Goal: Task Accomplishment & Management: Use online tool/utility

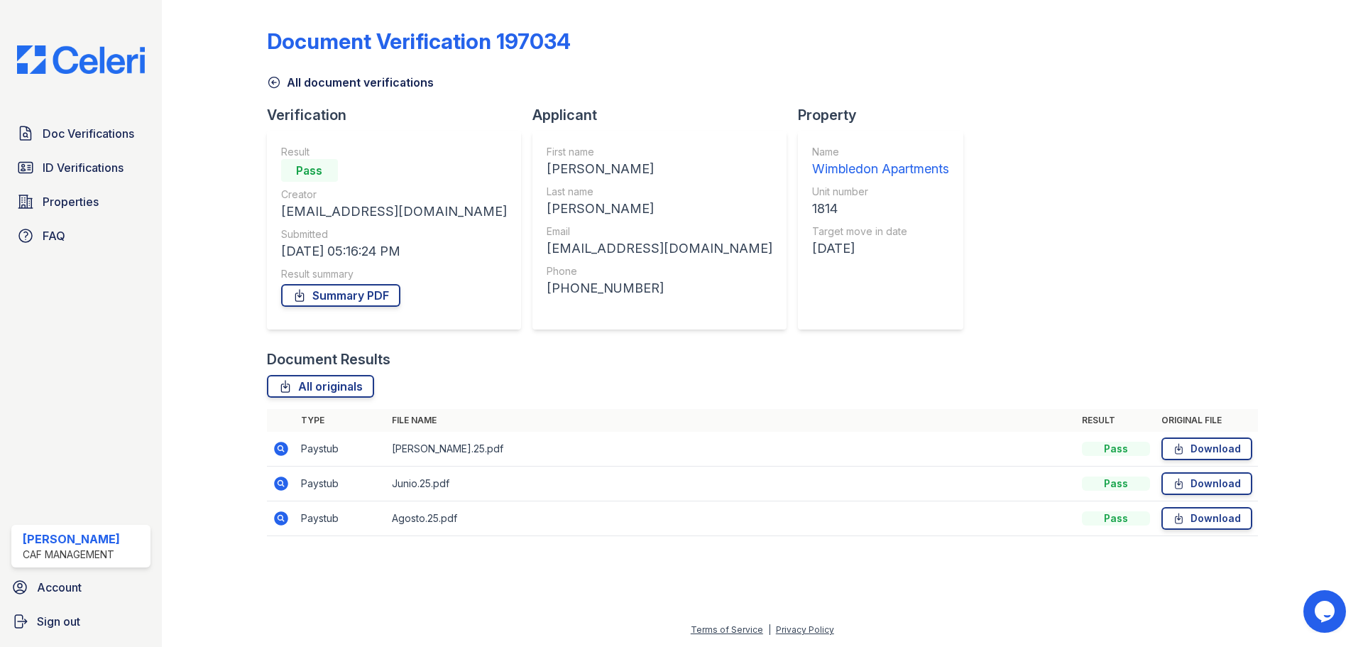
click at [284, 84] on link "All document verifications" at bounding box center [350, 82] width 167 height 17
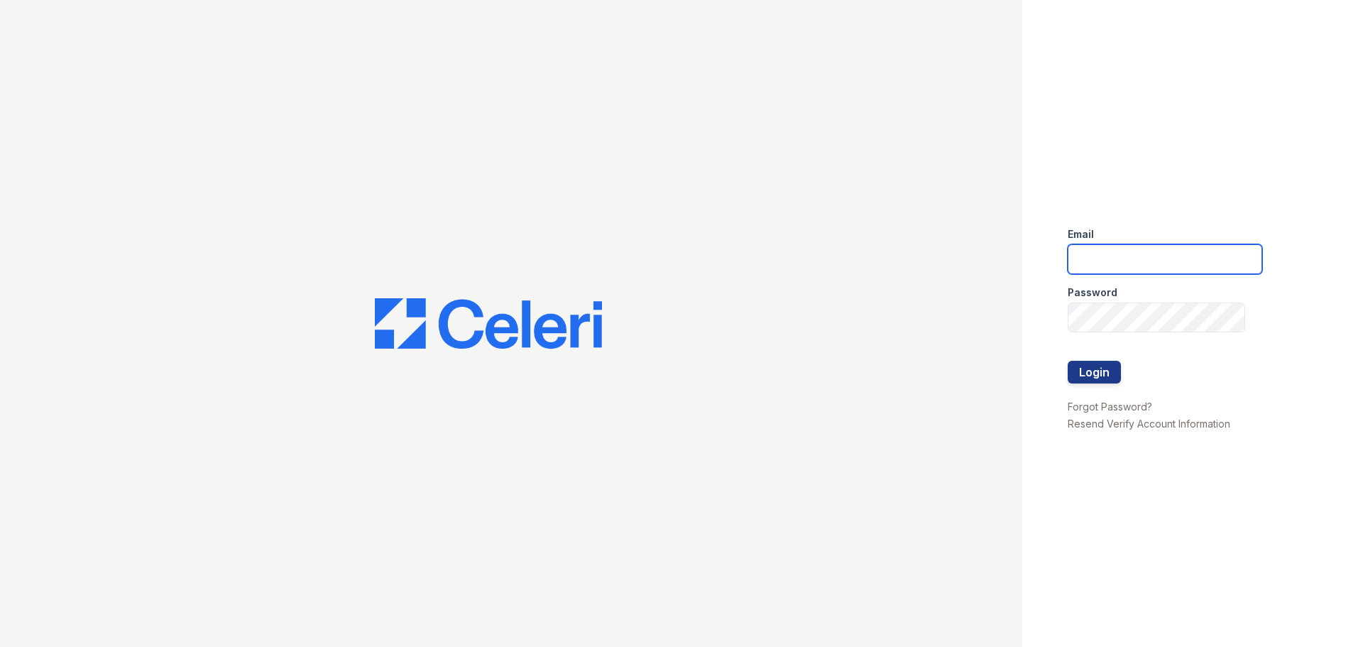
type input "[EMAIL_ADDRESS][DOMAIN_NAME]"
click at [1085, 371] on button "Login" at bounding box center [1094, 372] width 53 height 23
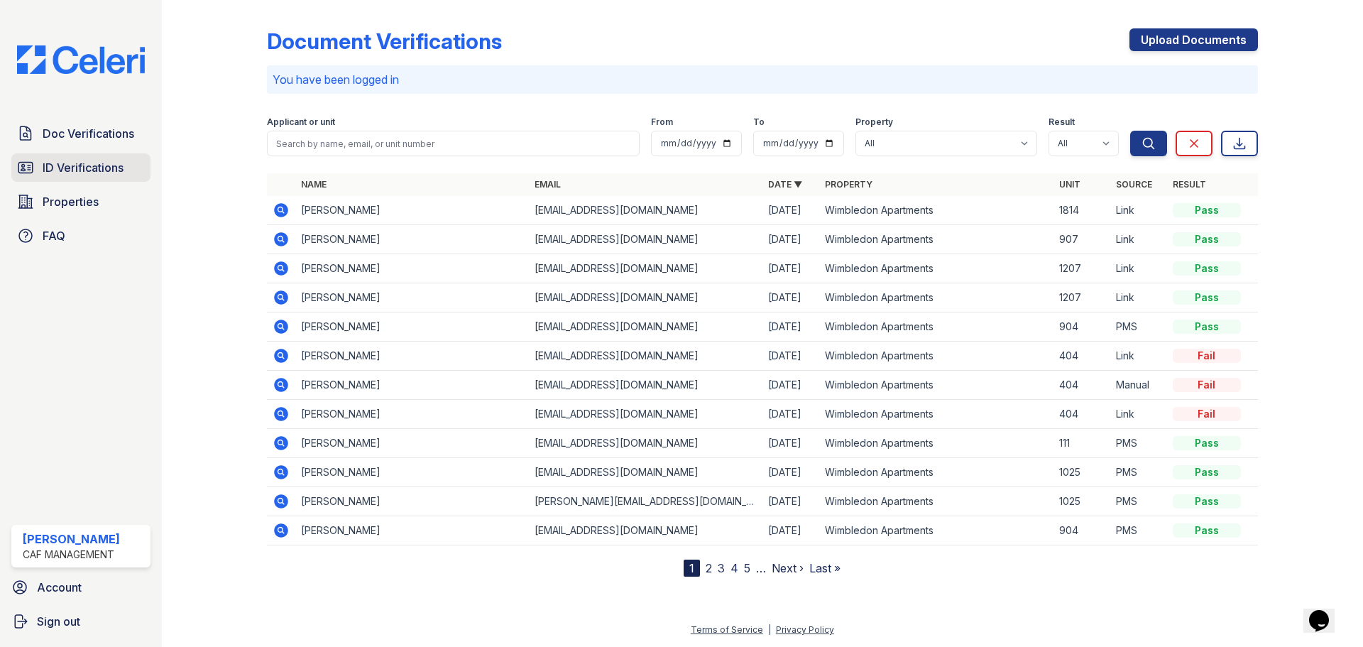
click at [82, 160] on span "ID Verifications" at bounding box center [83, 167] width 81 height 17
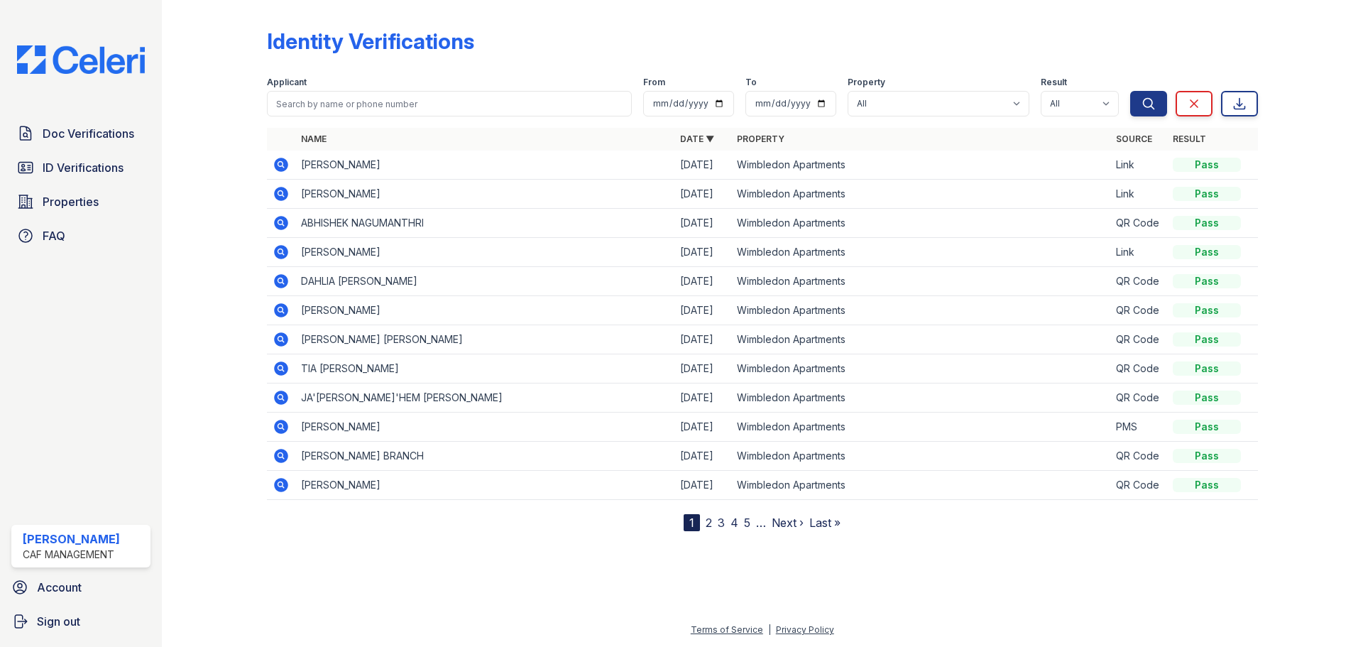
click at [287, 162] on icon at bounding box center [281, 165] width 14 height 14
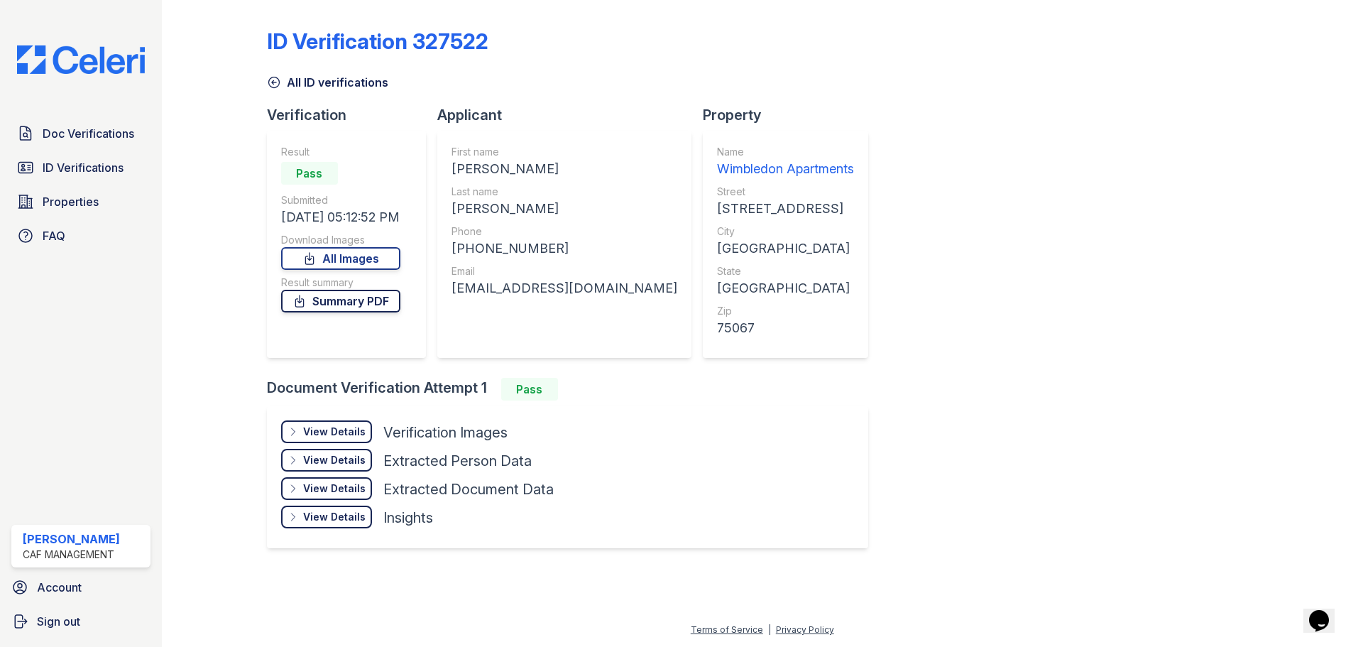
click at [361, 304] on link "Summary PDF" at bounding box center [340, 301] width 119 height 23
click at [348, 427] on div "View Details" at bounding box center [334, 432] width 62 height 14
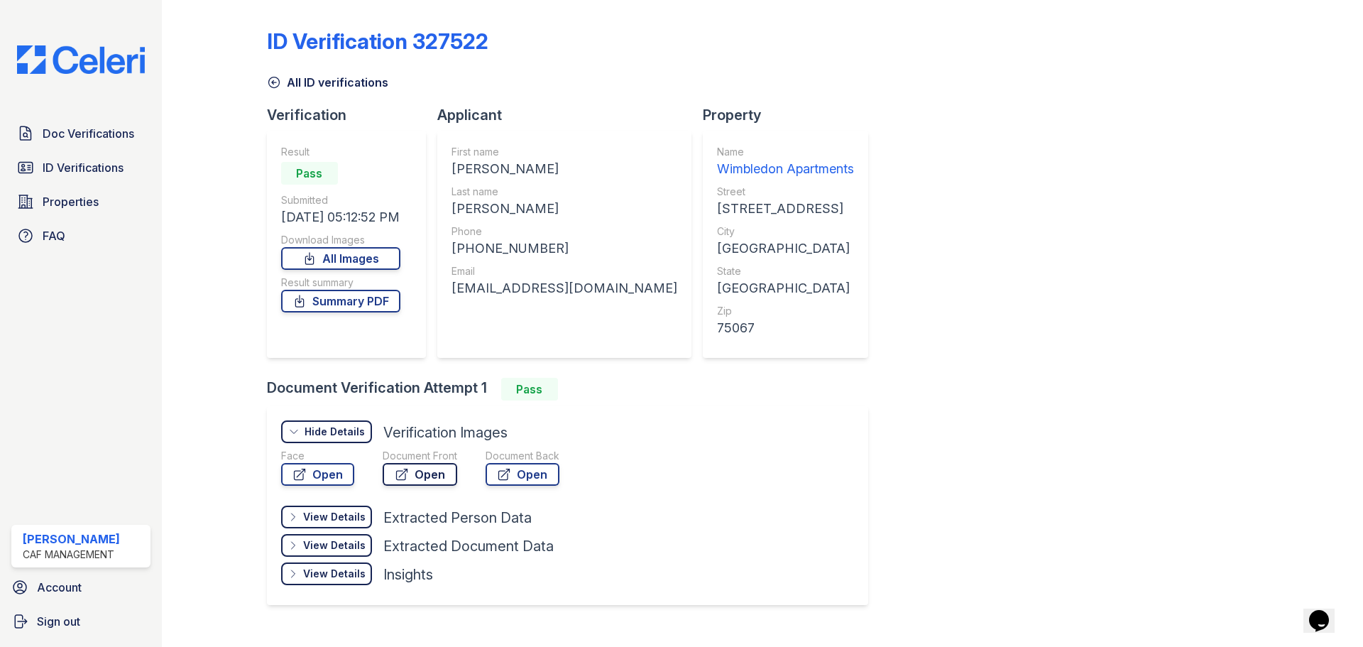
click at [442, 478] on link "Open" at bounding box center [420, 474] width 75 height 23
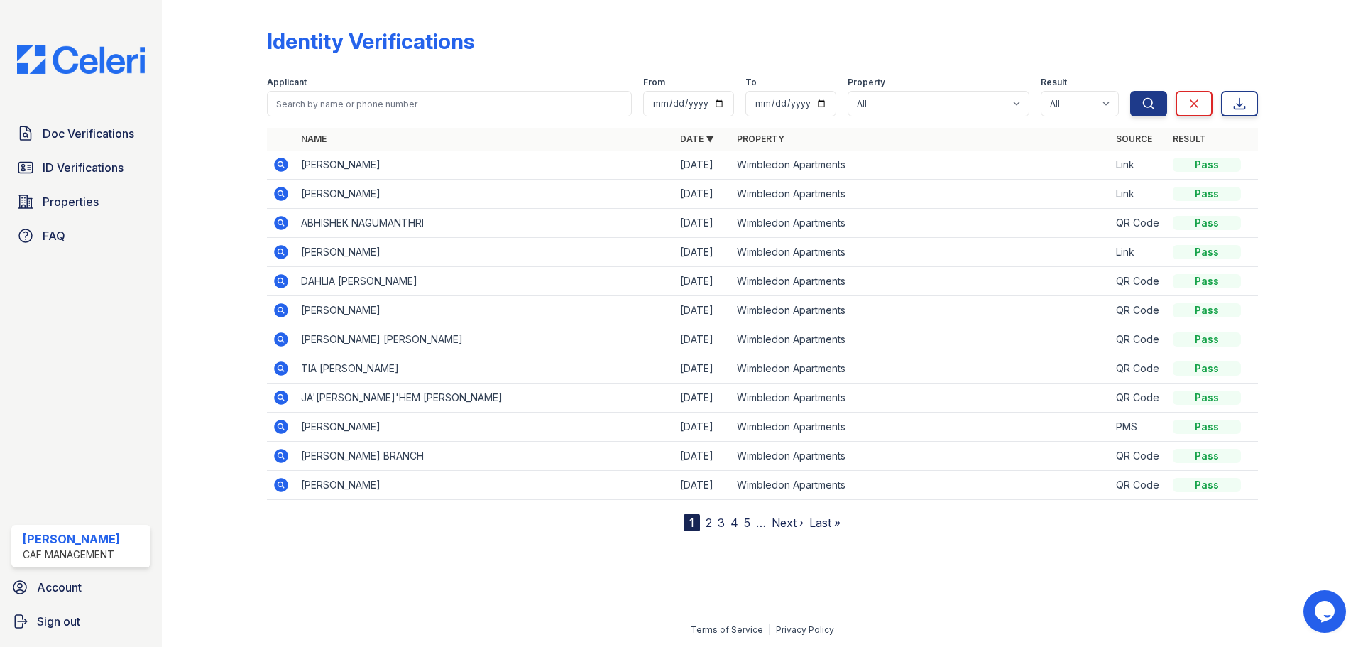
drag, startPoint x: 278, startPoint y: 197, endPoint x: 554, endPoint y: 271, distance: 286.5
click at [278, 197] on icon at bounding box center [281, 194] width 14 height 14
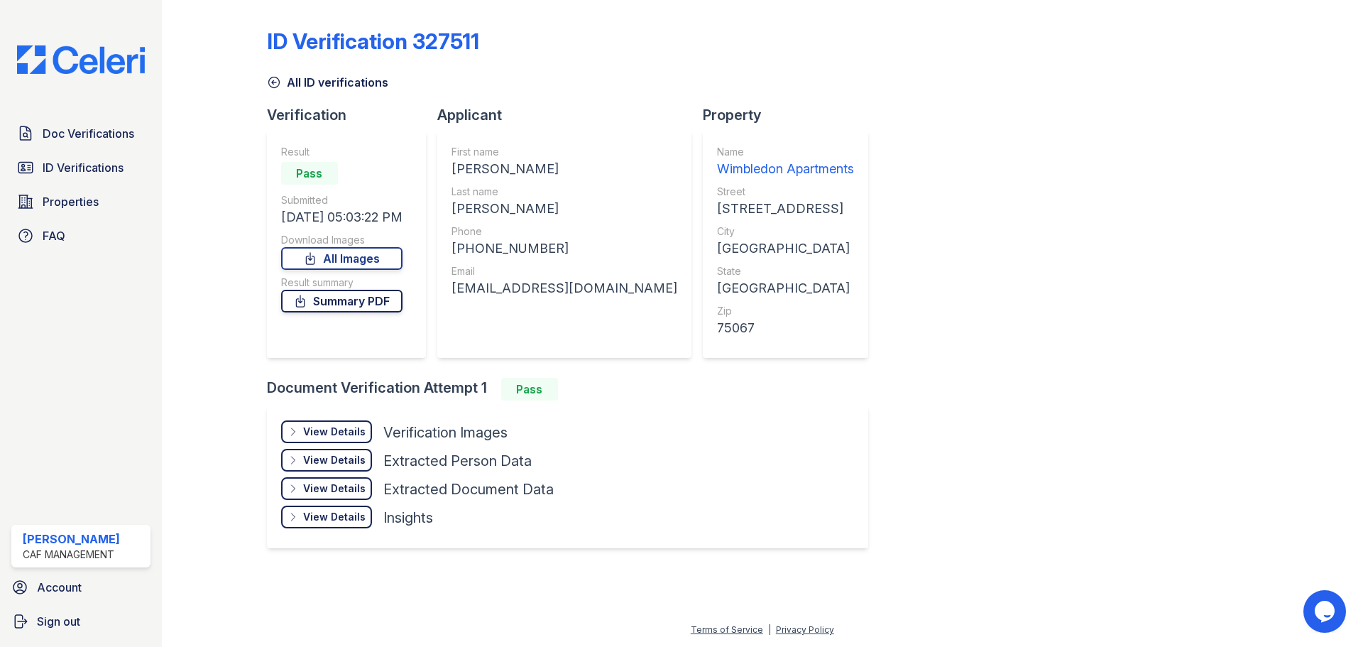
click at [362, 306] on link "Summary PDF" at bounding box center [341, 301] width 121 height 23
click at [379, 250] on link "All Images" at bounding box center [341, 258] width 121 height 23
click at [346, 428] on div "View Details" at bounding box center [334, 432] width 62 height 14
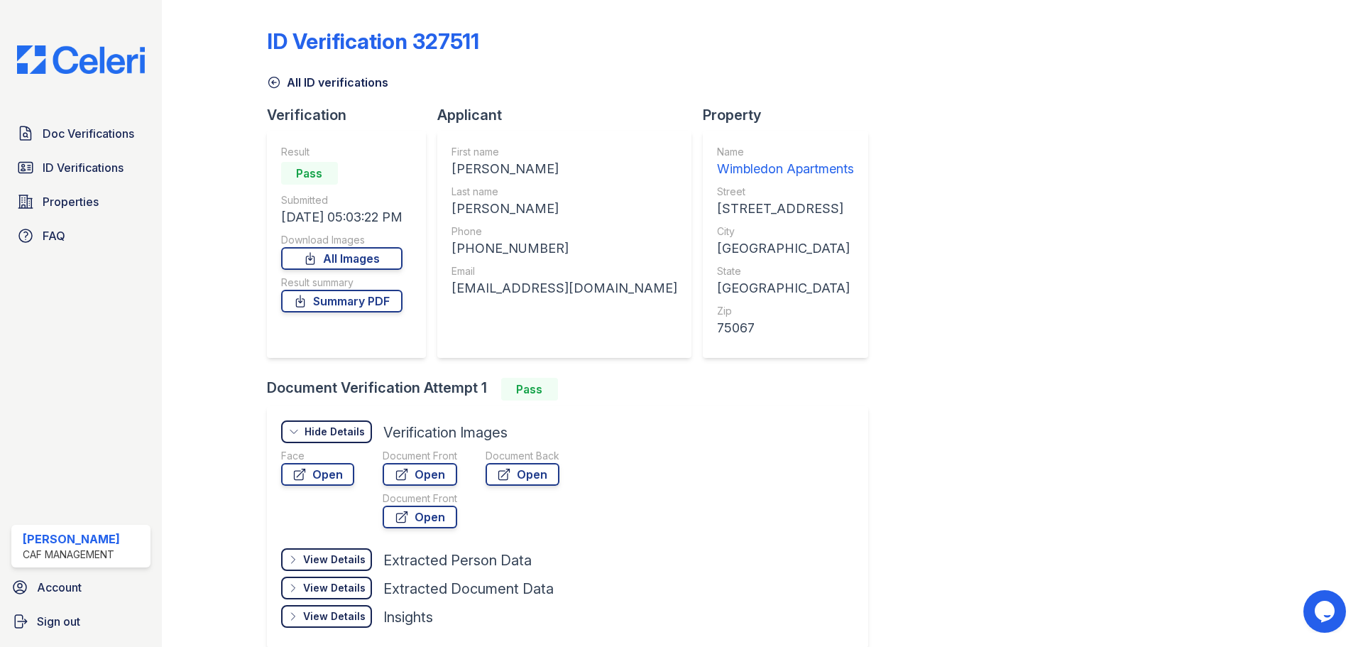
click at [273, 82] on icon at bounding box center [274, 82] width 14 height 14
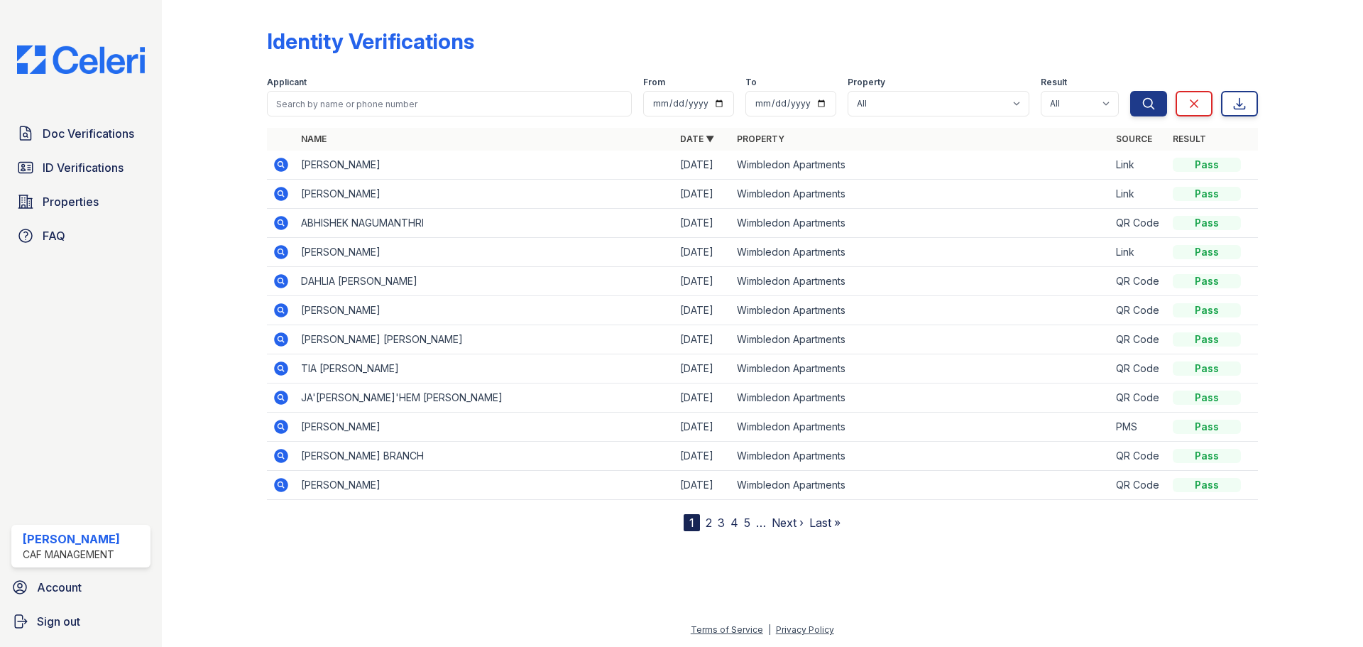
click at [280, 251] on icon at bounding box center [280, 251] width 4 height 4
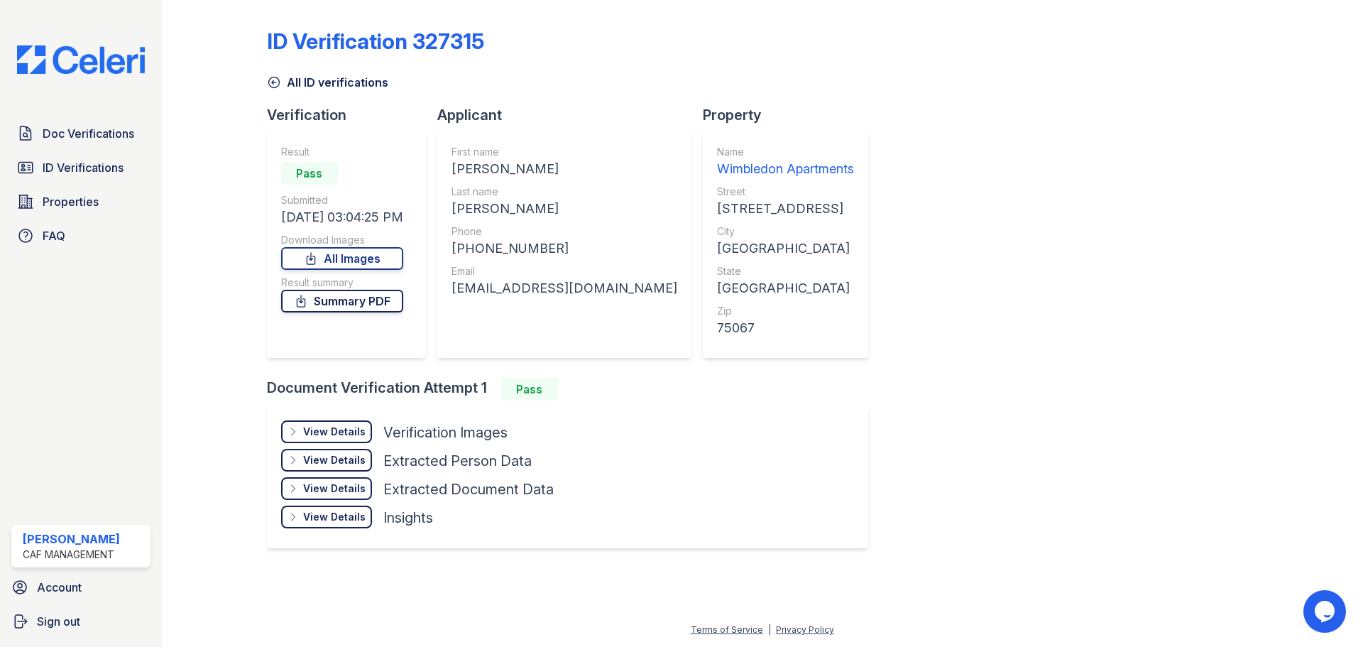
click at [354, 305] on link "Summary PDF" at bounding box center [342, 301] width 122 height 23
click at [349, 433] on div "View Details" at bounding box center [334, 432] width 62 height 14
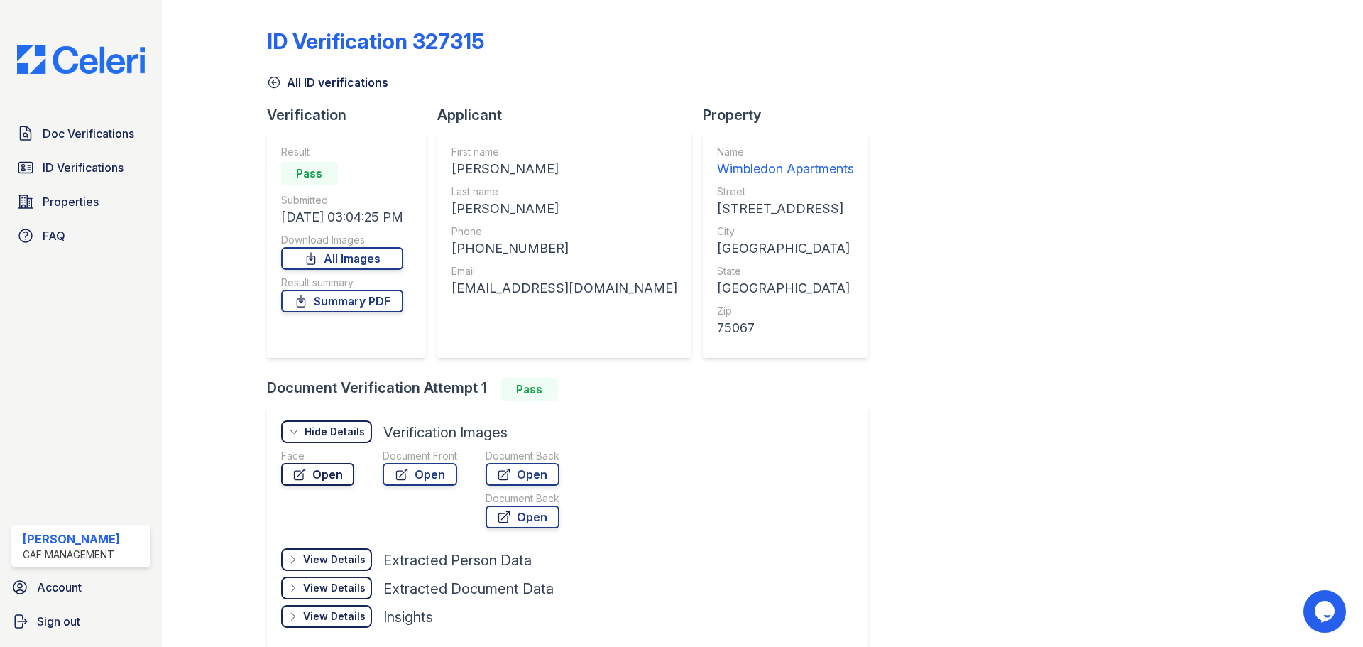
click at [324, 472] on link "Open" at bounding box center [317, 474] width 73 height 23
click at [430, 481] on link "Open" at bounding box center [420, 474] width 75 height 23
click at [80, 124] on link "Doc Verifications" at bounding box center [80, 133] width 139 height 28
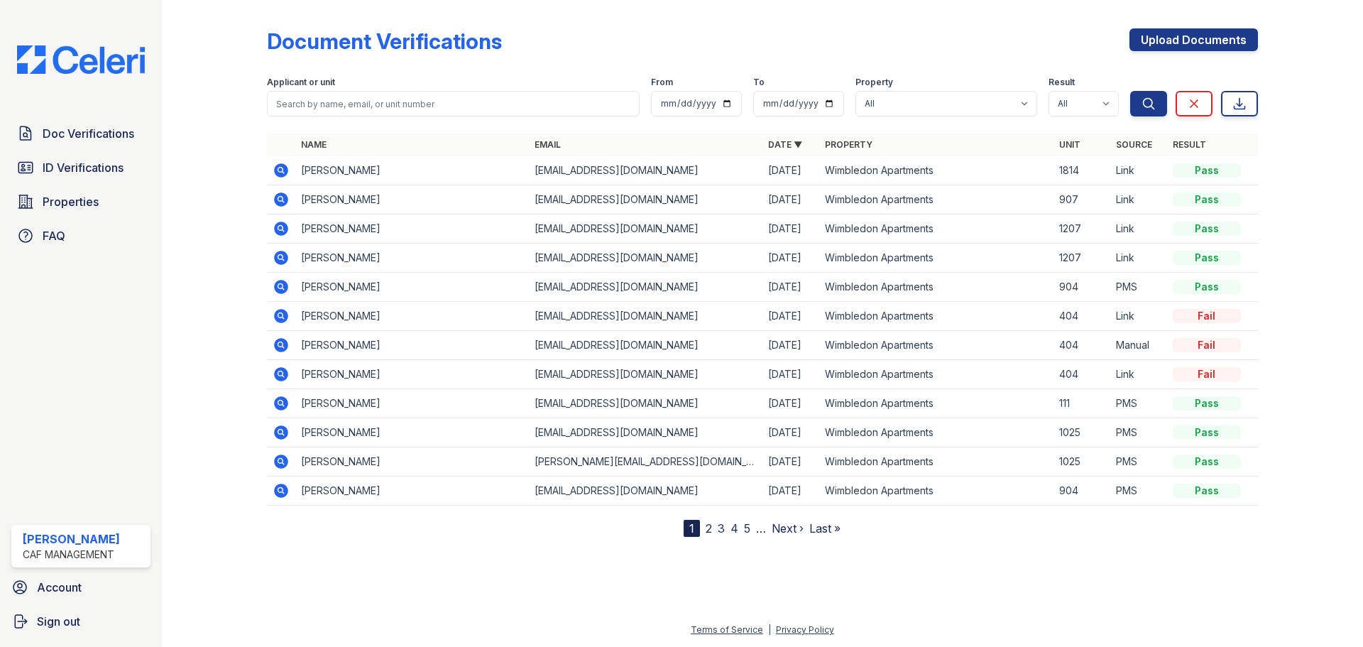
click at [279, 197] on icon at bounding box center [280, 199] width 4 height 4
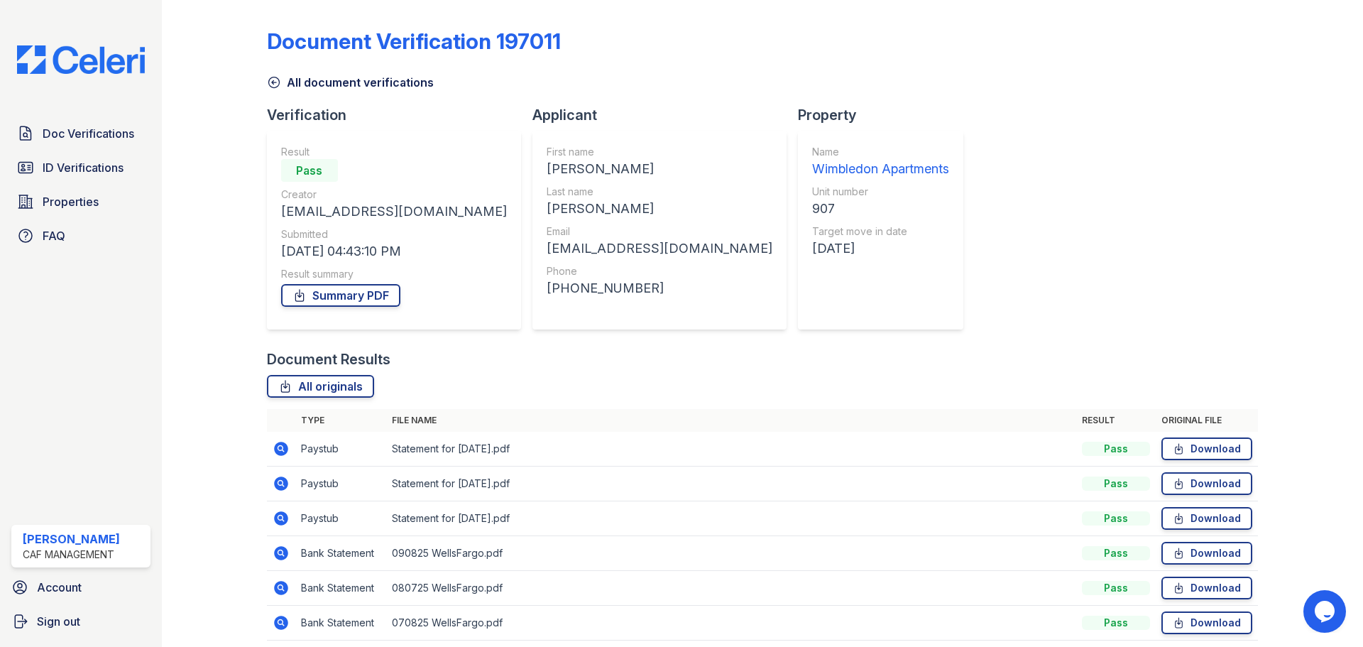
scroll to position [56, 0]
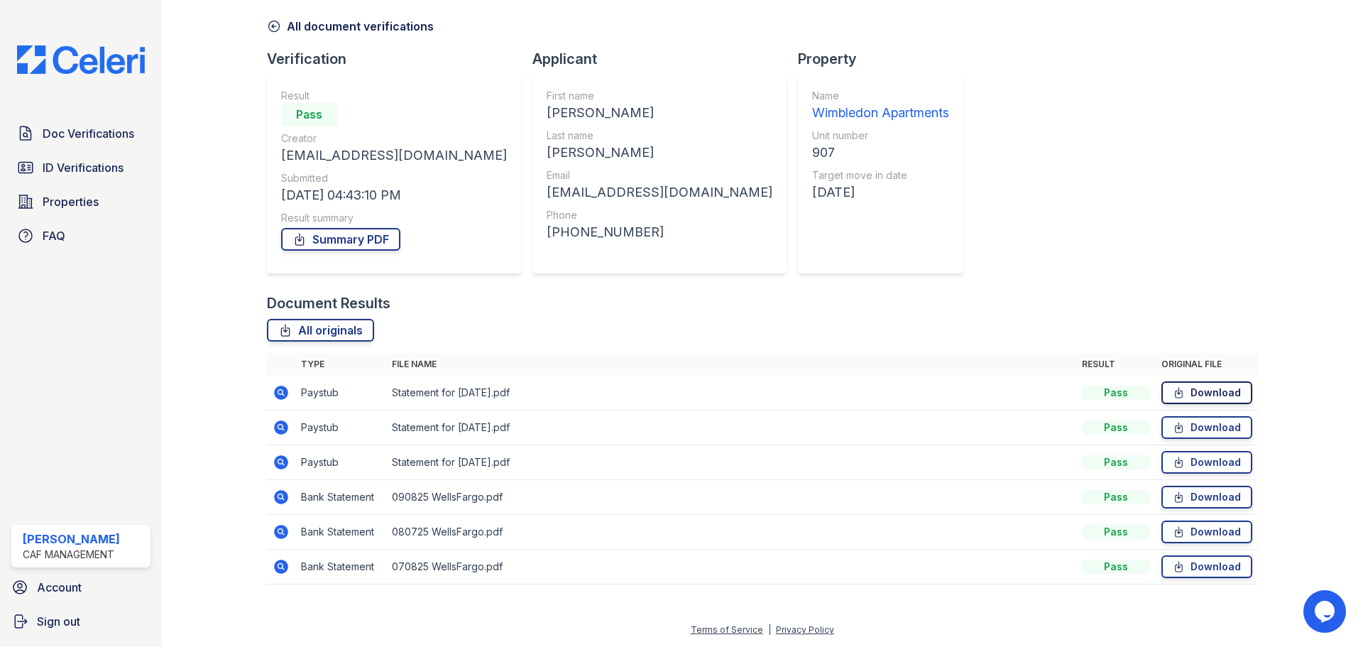
click at [1208, 393] on link "Download" at bounding box center [1206, 392] width 91 height 23
click at [1195, 427] on link "Download" at bounding box center [1206, 427] width 91 height 23
click at [1191, 460] on link "Download" at bounding box center [1206, 462] width 91 height 23
click at [1213, 497] on link "Download" at bounding box center [1206, 497] width 91 height 23
drag, startPoint x: 1215, startPoint y: 534, endPoint x: 1215, endPoint y: 544, distance: 10.0
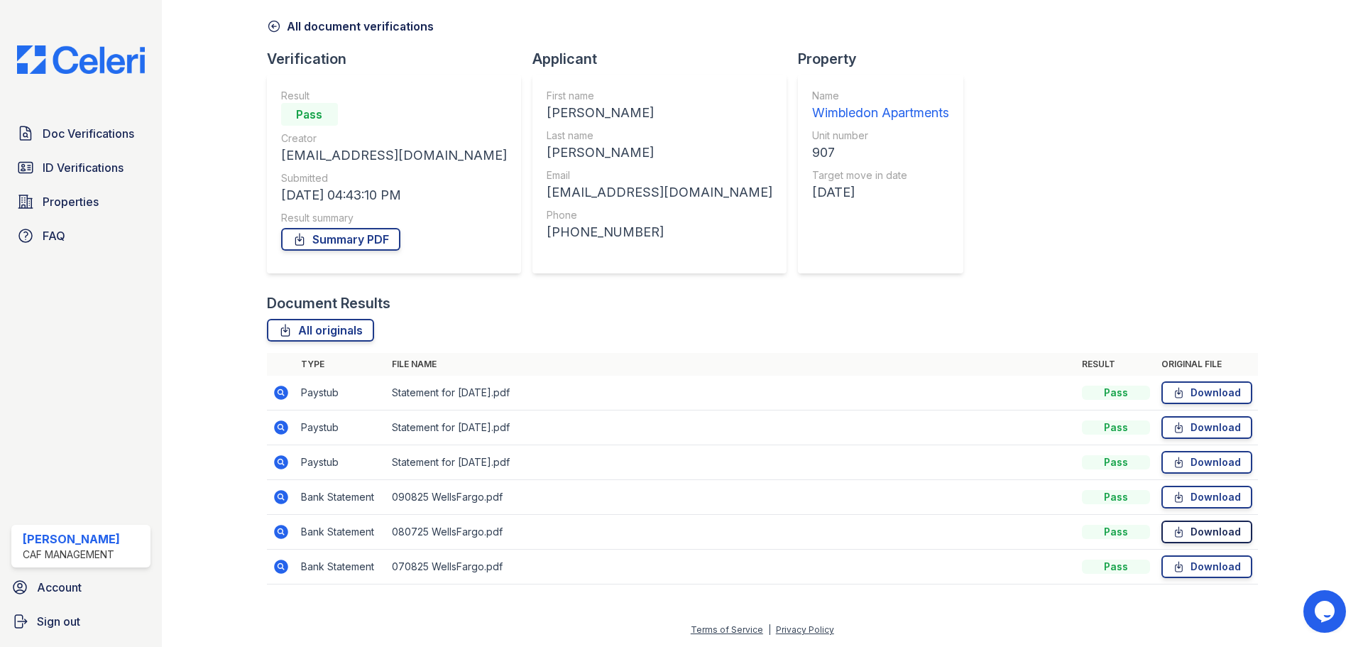
click at [1215, 534] on link "Download" at bounding box center [1206, 531] width 91 height 23
click at [1217, 571] on link "Download" at bounding box center [1206, 566] width 91 height 23
click at [331, 228] on link "Summary PDF" at bounding box center [340, 239] width 119 height 23
click at [68, 175] on span "ID Verifications" at bounding box center [83, 167] width 81 height 17
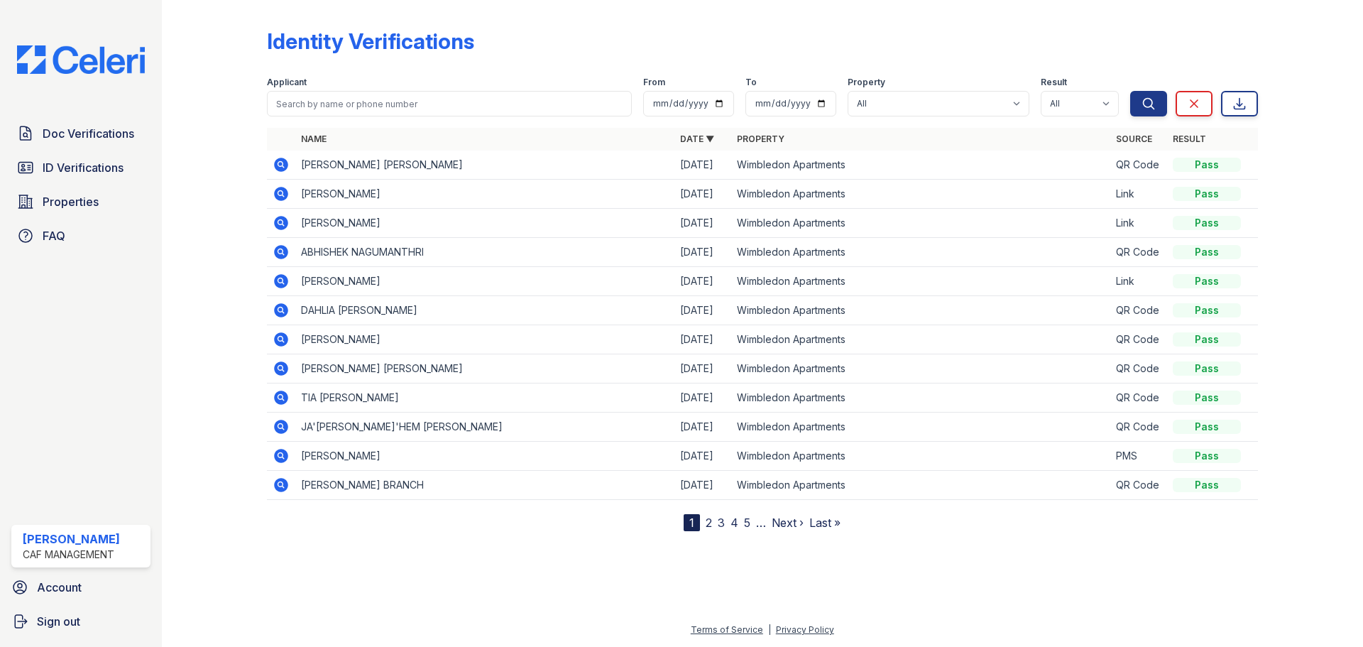
click at [283, 166] on icon at bounding box center [281, 165] width 14 height 14
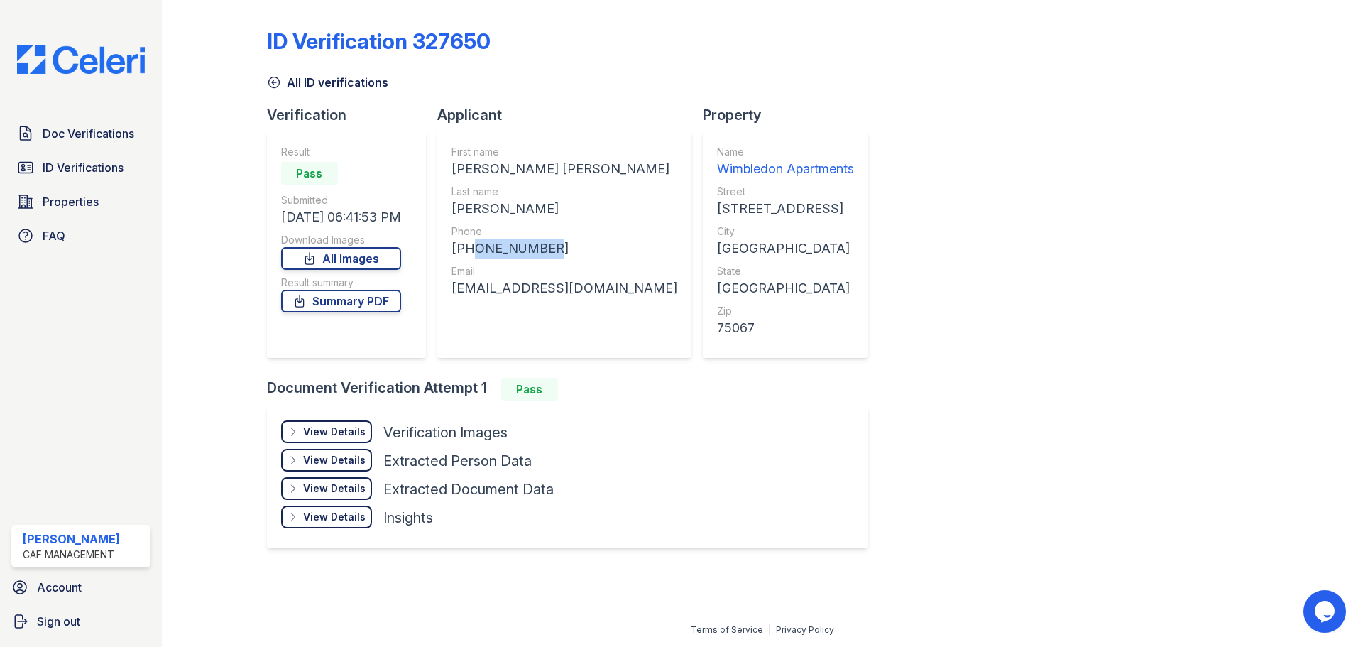
drag, startPoint x: 565, startPoint y: 257, endPoint x: 467, endPoint y: 255, distance: 98.0
click at [467, 255] on div "[PHONE_NUMBER]" at bounding box center [564, 249] width 226 height 20
copy div "3464224789"
drag, startPoint x: 705, startPoint y: 288, endPoint x: 454, endPoint y: 312, distance: 251.8
click at [454, 312] on div "First name [PERSON_NAME] [PERSON_NAME] Last name [PERSON_NAME] Phone [PHONE_NUM…" at bounding box center [564, 244] width 254 height 227
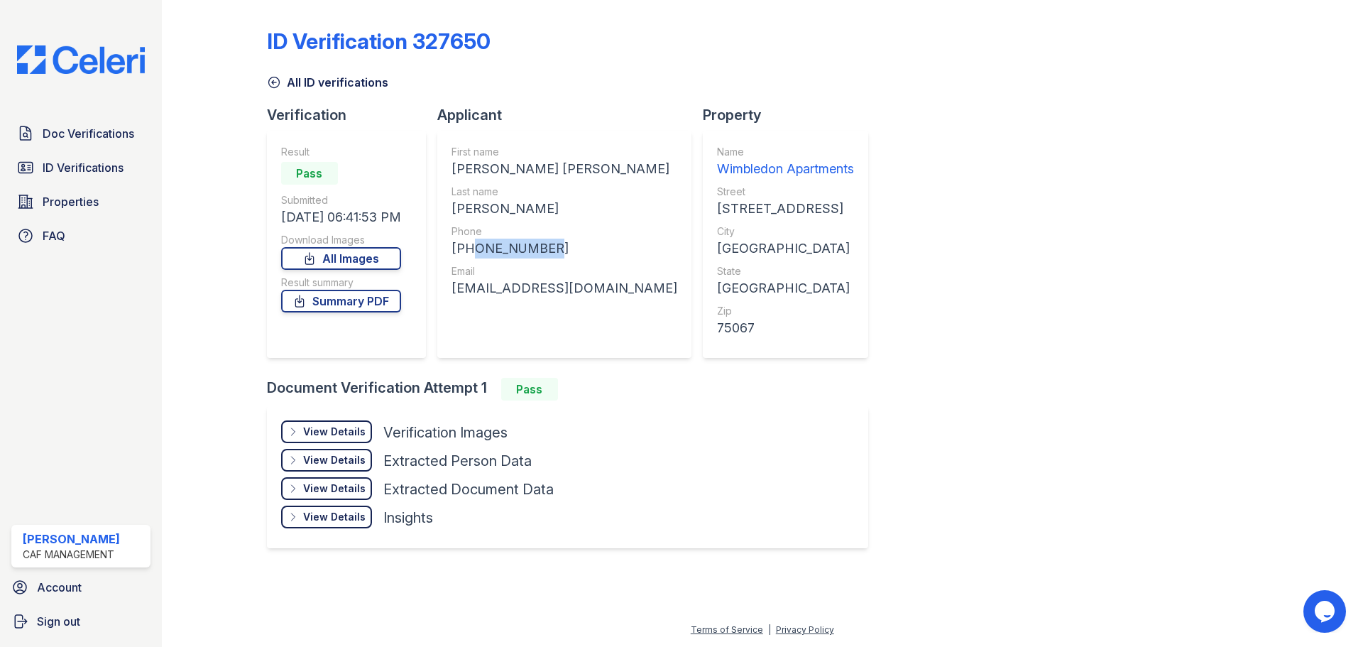
copy div "[EMAIL_ADDRESS][DOMAIN_NAME]"
